Goal: Task Accomplishment & Management: Use online tool/utility

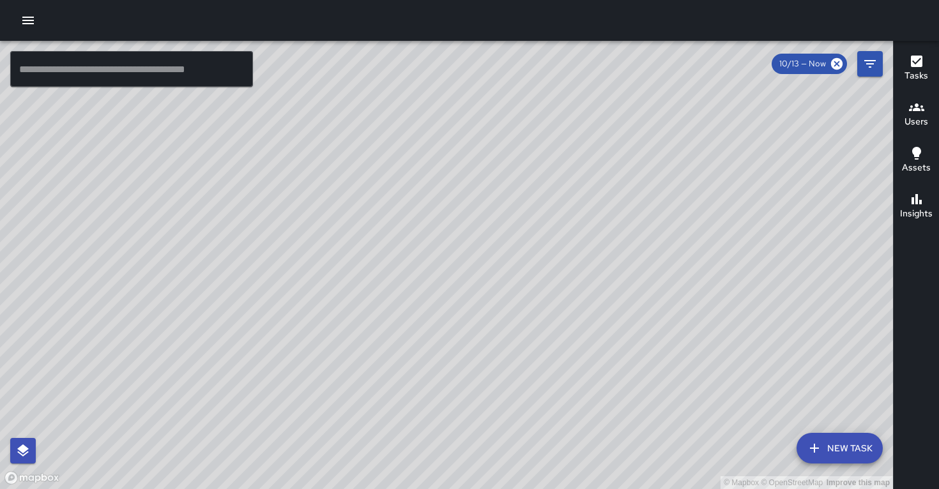
click at [26, 24] on icon "button" at bounding box center [27, 20] width 15 height 15
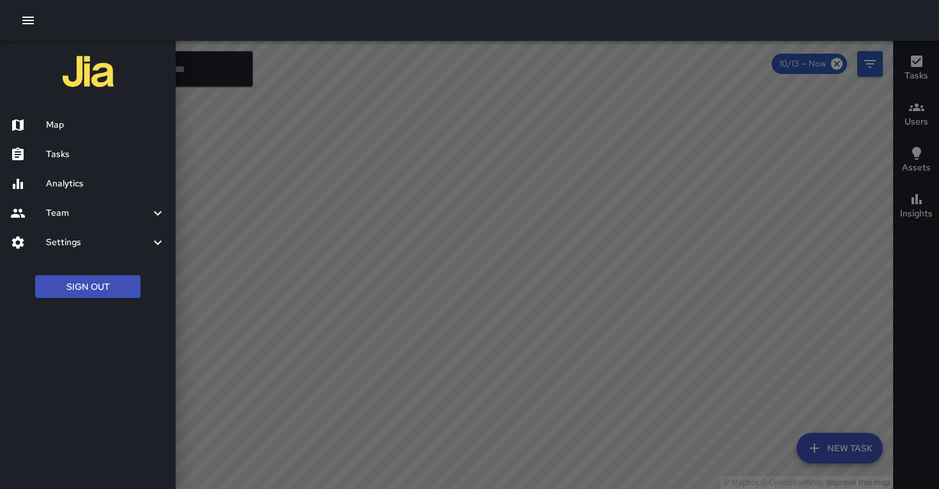
click at [69, 212] on h6 "Team" at bounding box center [98, 213] width 104 height 14
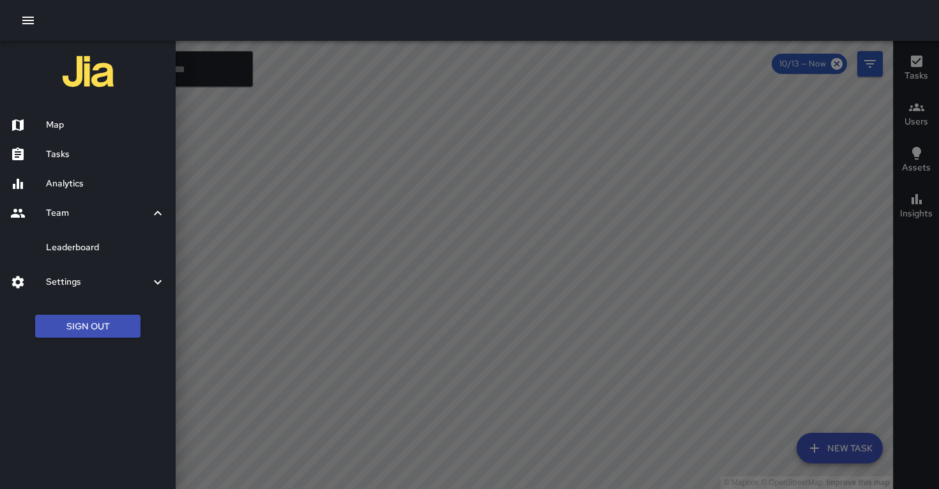
click at [83, 250] on h6 "Leaderboard" at bounding box center [105, 248] width 119 height 14
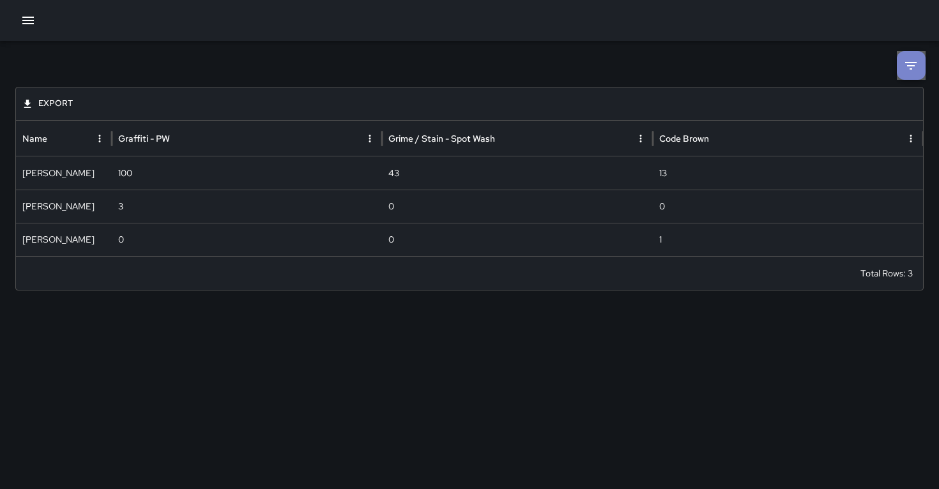
click at [924, 70] on li at bounding box center [911, 65] width 29 height 29
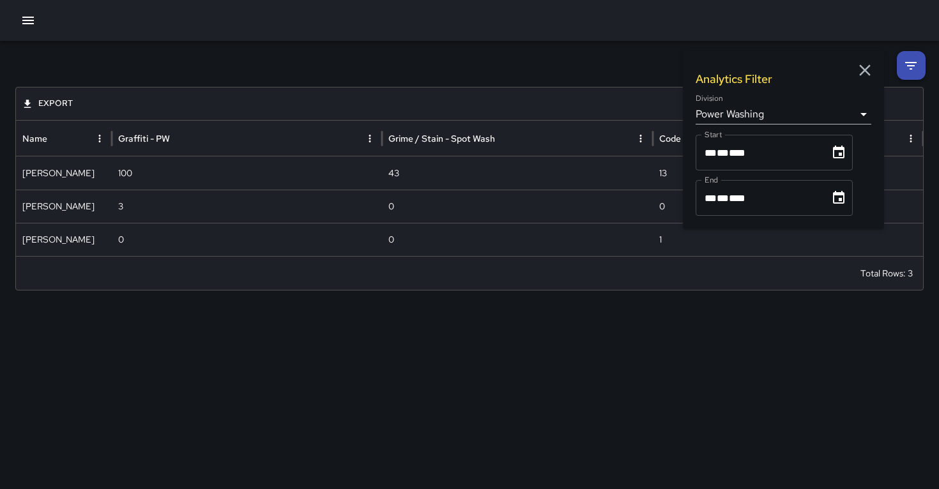
click at [860, 111] on body "**********" at bounding box center [469, 244] width 939 height 489
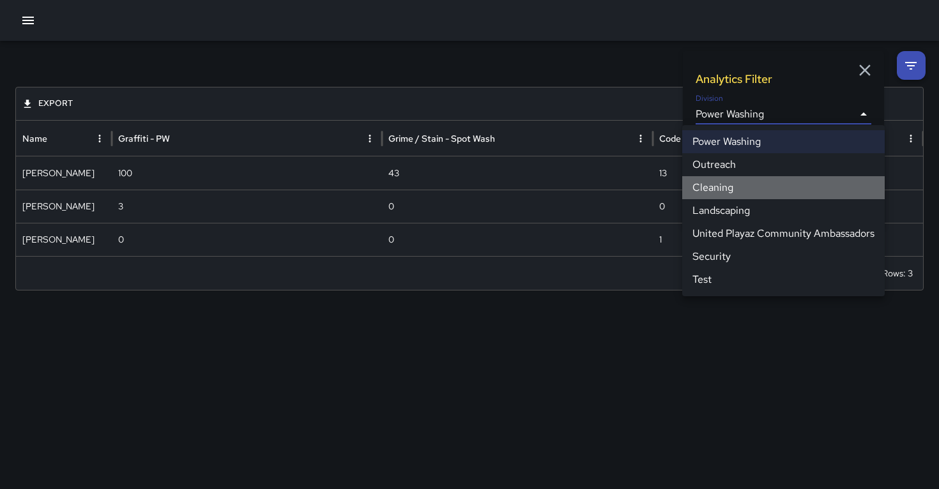
click at [721, 185] on li "Cleaning" at bounding box center [783, 187] width 203 height 23
type input "**********"
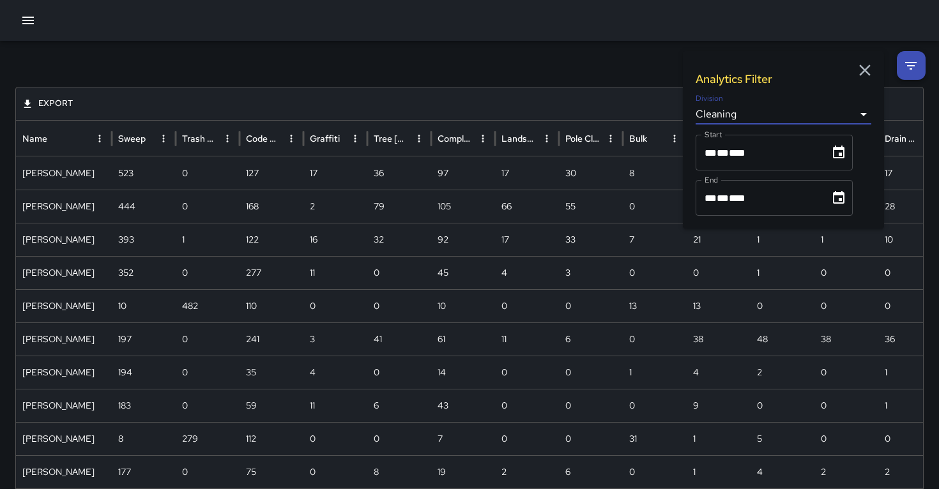
click at [868, 66] on icon "button" at bounding box center [865, 71] width 12 height 12
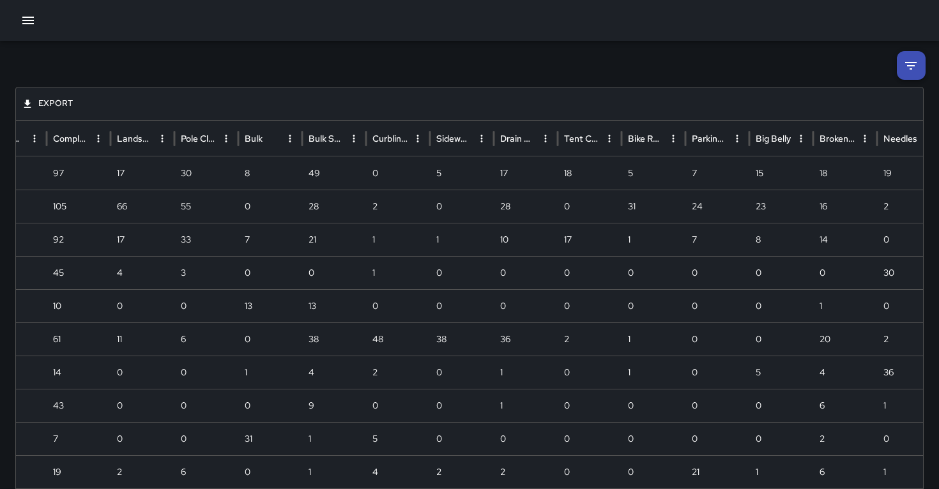
scroll to position [0, 413]
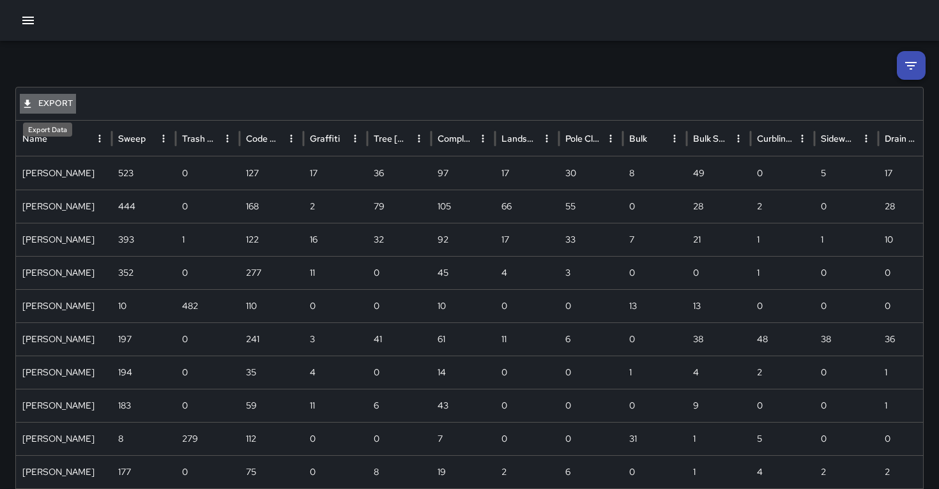
click at [55, 96] on button "Export" at bounding box center [48, 104] width 56 height 20
click at [58, 148] on li "Download as CSV" at bounding box center [71, 153] width 102 height 23
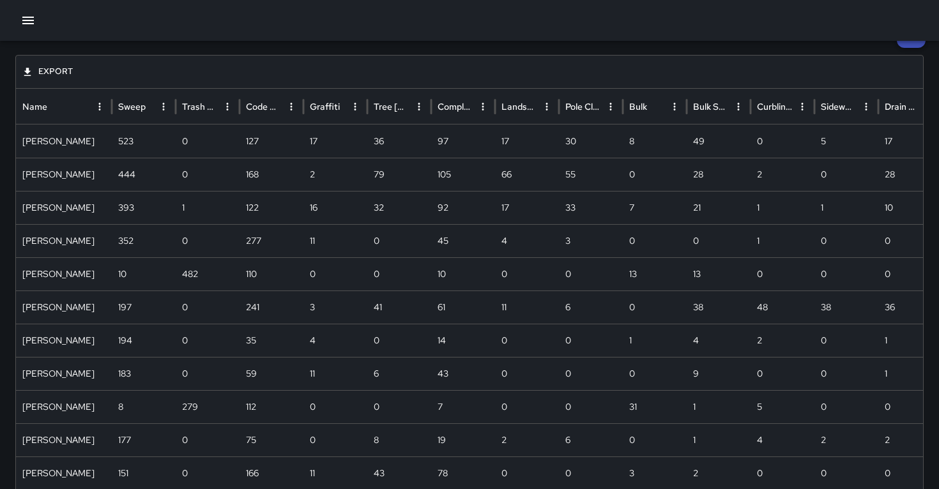
scroll to position [0, 0]
